Goal: Task Accomplishment & Management: Manage account settings

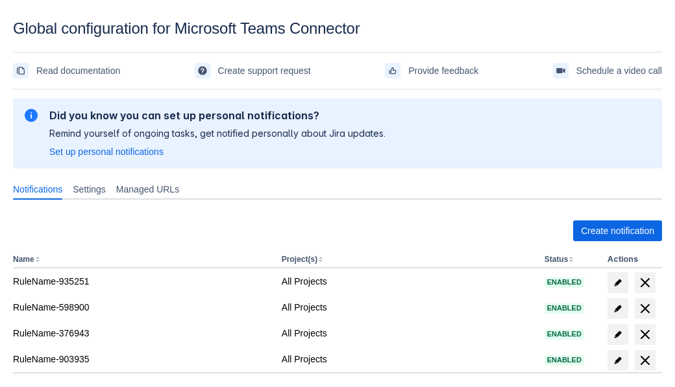
click at [617, 231] on span "Create notification" at bounding box center [617, 231] width 73 height 21
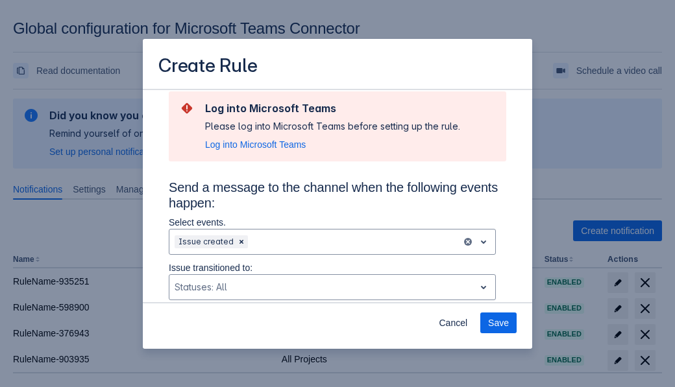
type input "RuleName-628908New Rule (5)"
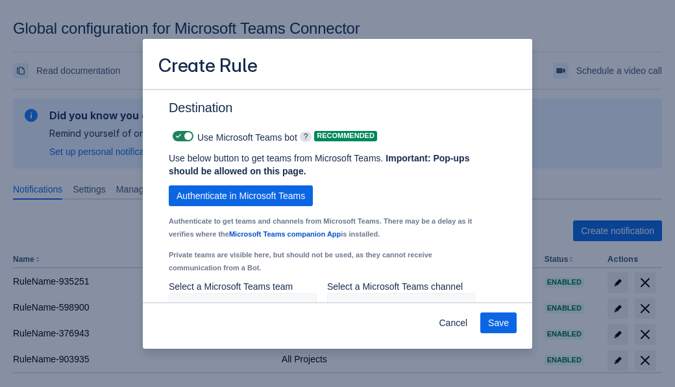
click at [241, 186] on span "Authenticate in Microsoft Teams" at bounding box center [240, 196] width 128 height 21
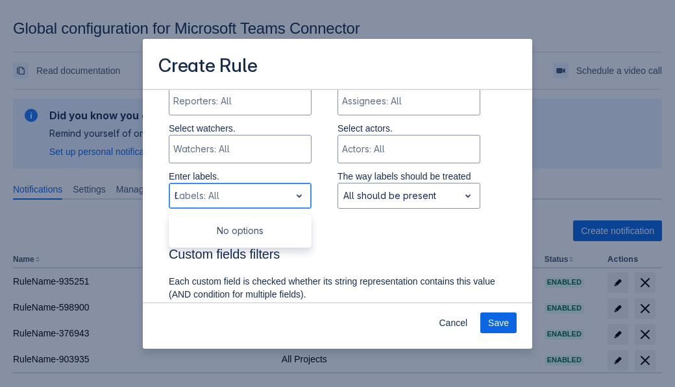
type input "628908_label"
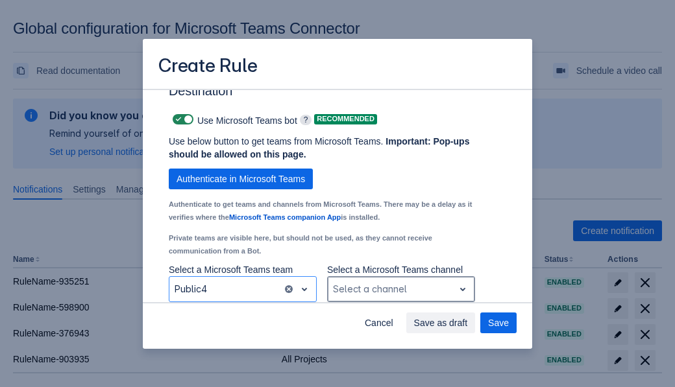
click at [400, 289] on div "Scrollable content" at bounding box center [390, 290] width 115 height 16
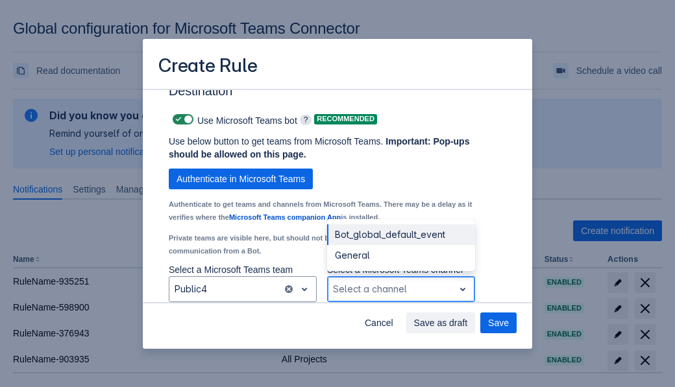
click at [400, 235] on div "Bot_global_default_event" at bounding box center [401, 234] width 148 height 21
click at [468, 323] on span "Save as draft" at bounding box center [441, 323] width 54 height 21
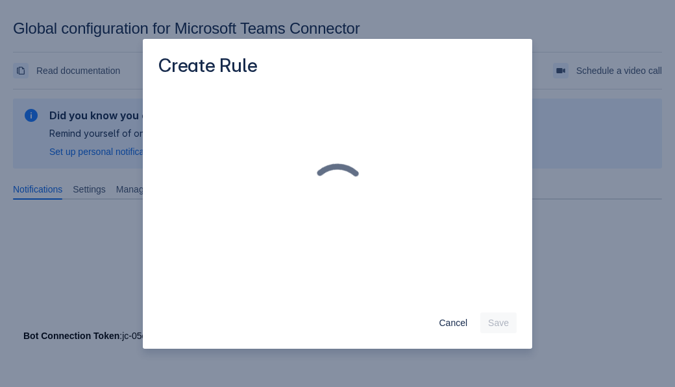
scroll to position [0, 0]
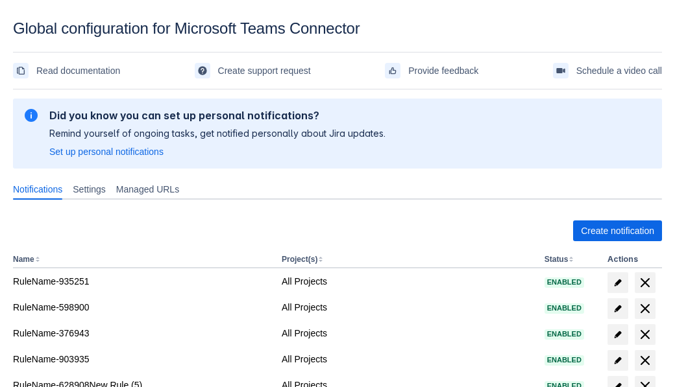
click at [644, 379] on span "delete" at bounding box center [645, 387] width 16 height 16
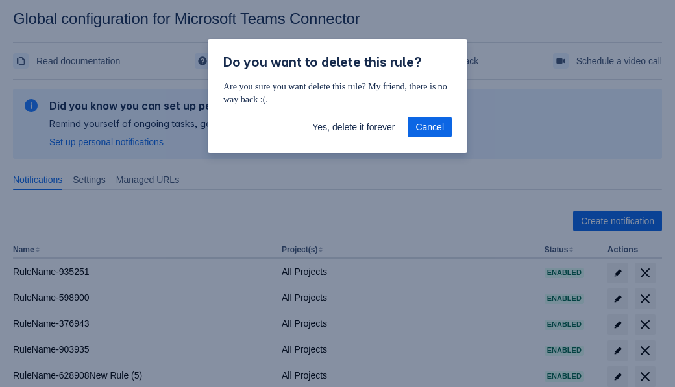
click at [353, 127] on span "Yes, delete it forever" at bounding box center [353, 127] width 82 height 21
